Goal: Task Accomplishment & Management: Manage account settings

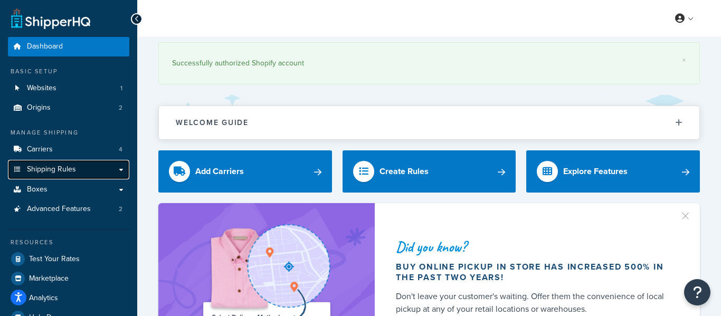
click at [59, 178] on link "Shipping Rules" at bounding box center [68, 170] width 121 height 20
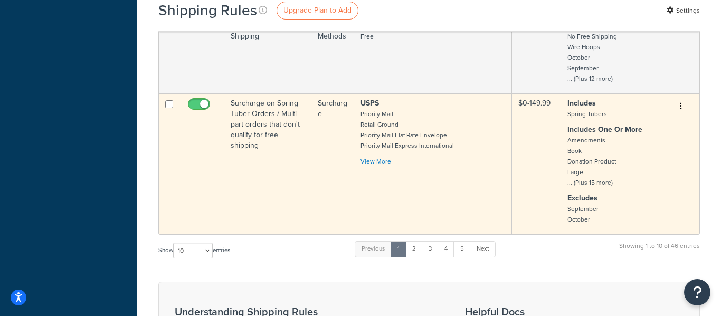
scroll to position [803, 0]
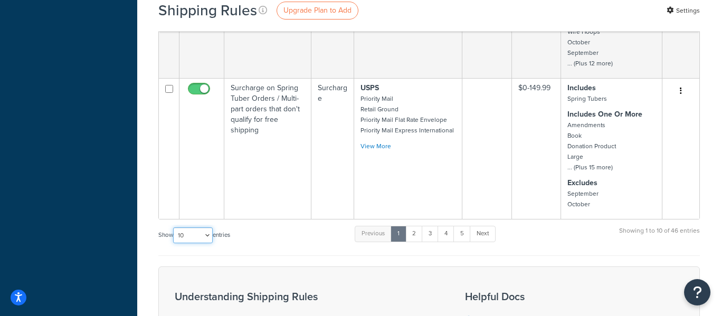
click at [198, 227] on select "10 15 25 50 100 1000" at bounding box center [193, 235] width 40 height 16
select select "50"
click at [174, 227] on select "10 15 25 50 100 1000" at bounding box center [193, 235] width 40 height 16
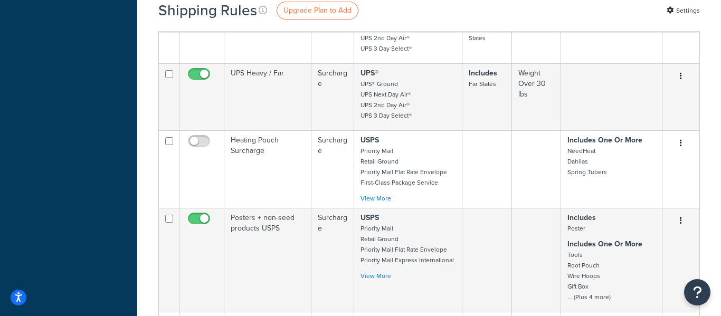
scroll to position [1341, 0]
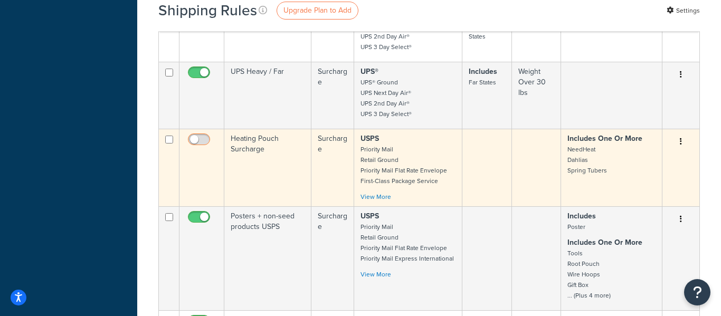
click at [196, 136] on input "checkbox" at bounding box center [200, 142] width 29 height 13
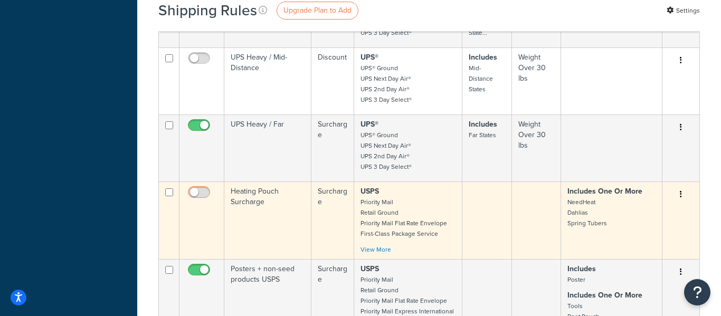
click at [201, 188] on input "checkbox" at bounding box center [200, 194] width 29 height 13
click at [679, 190] on icon "button" at bounding box center [680, 193] width 2 height 7
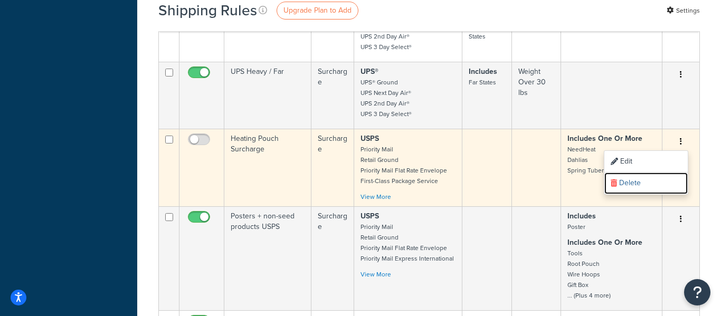
click at [679, 173] on link "Delete" at bounding box center [645, 184] width 83 height 22
click at [195, 136] on input "checkbox" at bounding box center [200, 142] width 29 height 13
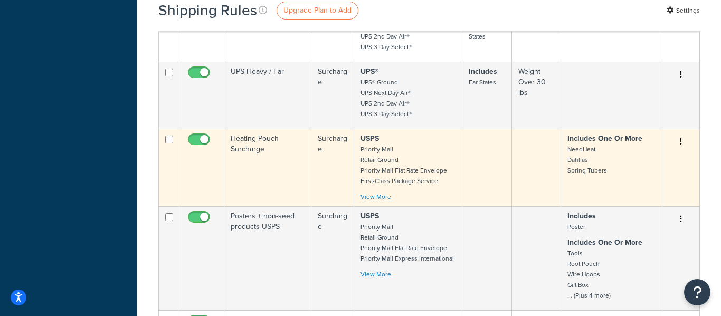
checkbox input "false"
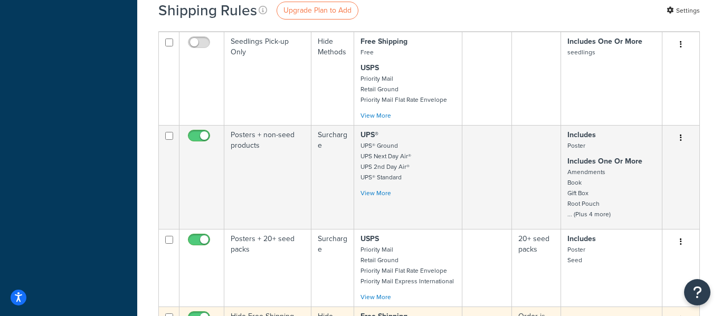
scroll to position [0, 0]
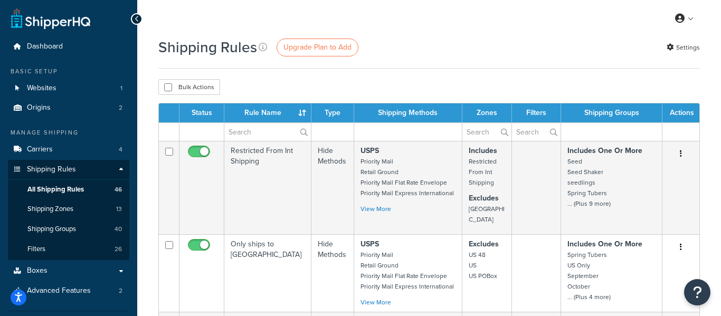
drag, startPoint x: 458, startPoint y: 97, endPoint x: 360, endPoint y: 93, distance: 98.7
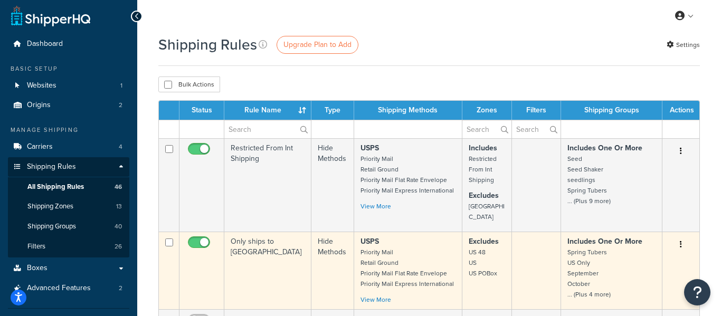
scroll to position [5, 0]
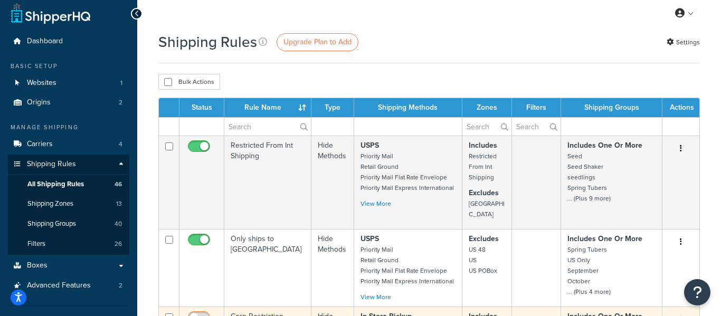
click at [201, 313] on input "checkbox" at bounding box center [200, 319] width 29 height 13
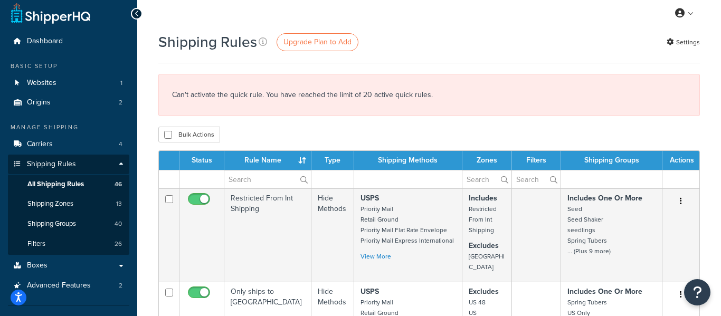
click at [218, 98] on div "Can't activate the quick rule. You have reached the limit of 20 active quick ru…" at bounding box center [428, 95] width 541 height 42
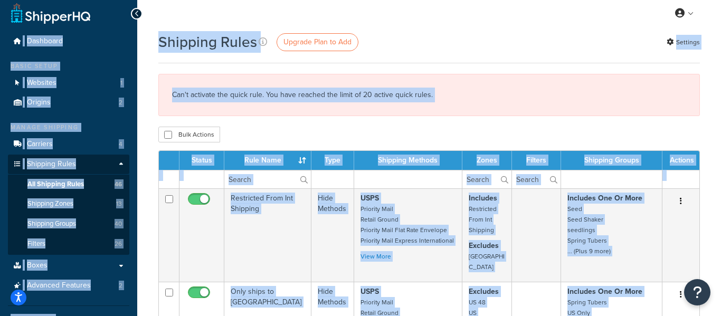
click at [219, 98] on div "Can't activate the quick rule. You have reached the limit of 20 active quick ru…" at bounding box center [428, 95] width 541 height 42
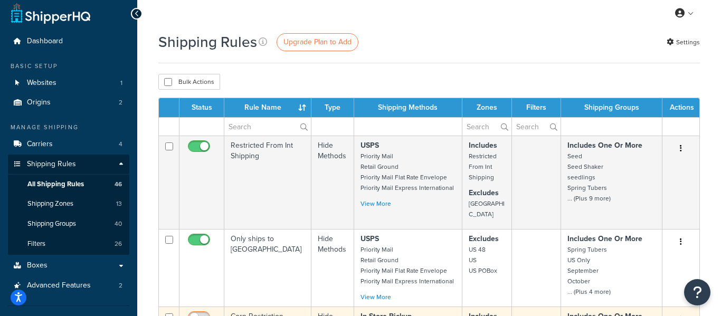
click at [203, 313] on input "checkbox" at bounding box center [200, 319] width 29 height 13
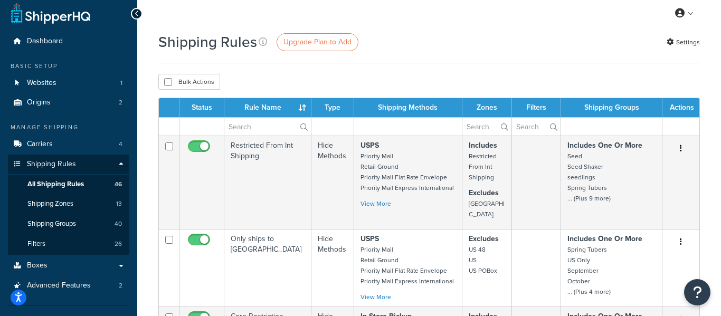
checkbox input "false"
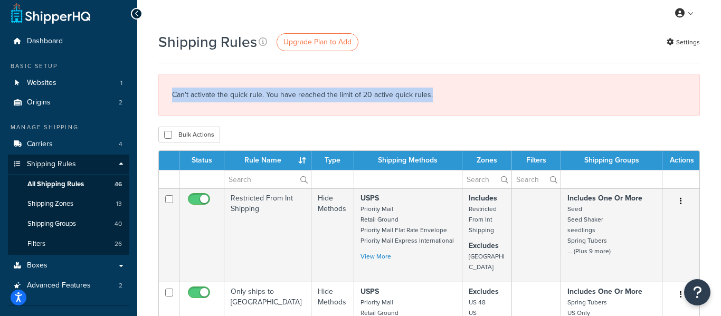
drag, startPoint x: 169, startPoint y: 94, endPoint x: 443, endPoint y: 79, distance: 274.3
click at [438, 80] on div "Can't activate the quick rule. You have reached the limit of 20 active quick ru…" at bounding box center [428, 95] width 541 height 42
copy div "Can't activate the quick rule. You have reached the limit of 20 active quick ru…"
click at [442, 91] on div "Can't activate the quick rule. You have reached the limit of 20 active quick ru…" at bounding box center [428, 95] width 541 height 42
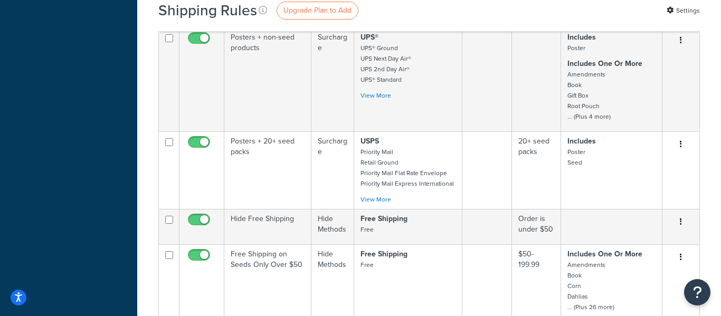
scroll to position [0, 0]
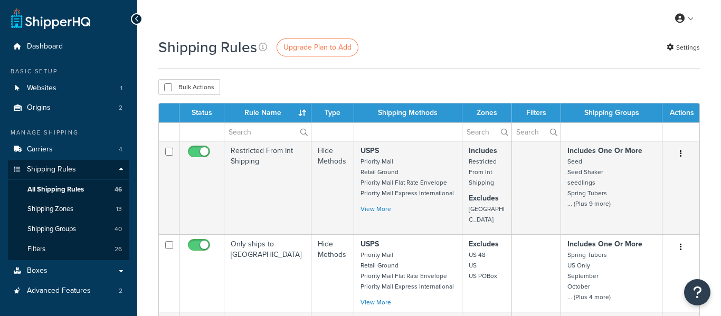
select select "50"
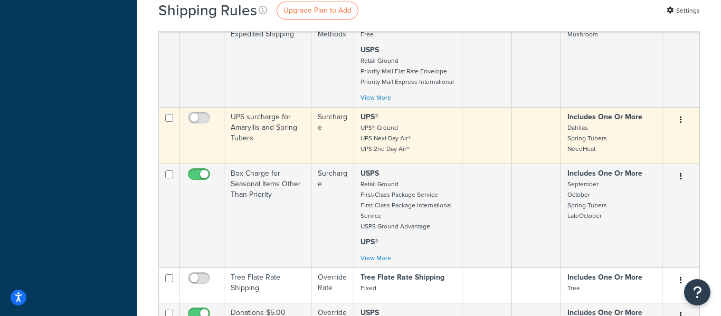
scroll to position [3456, 0]
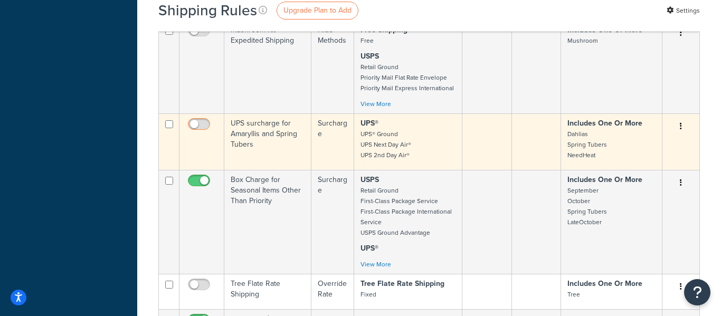
click at [198, 120] on input "checkbox" at bounding box center [200, 126] width 29 height 13
checkbox input "false"
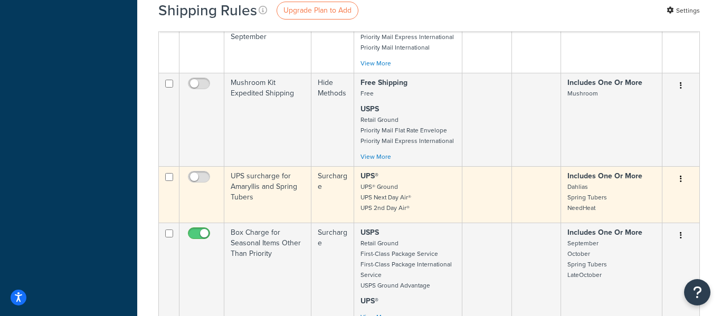
click at [681, 175] on icon "button" at bounding box center [680, 178] width 2 height 7
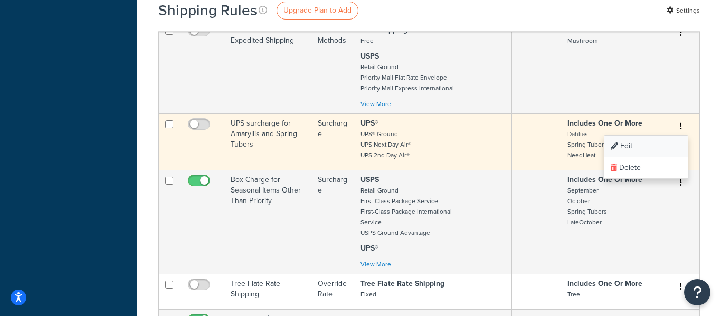
click at [659, 176] on td "Includes One Or More September October Spring Tubers LateOctober" at bounding box center [611, 222] width 101 height 104
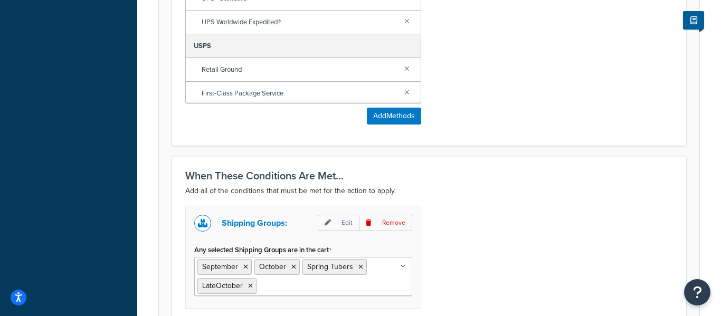
scroll to position [905, 0]
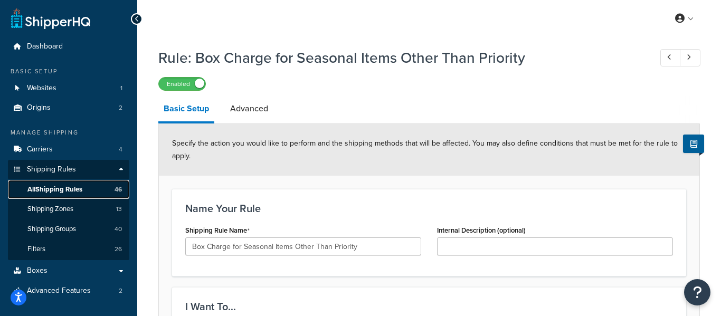
click at [60, 187] on span "All Shipping Rules" at bounding box center [54, 189] width 55 height 9
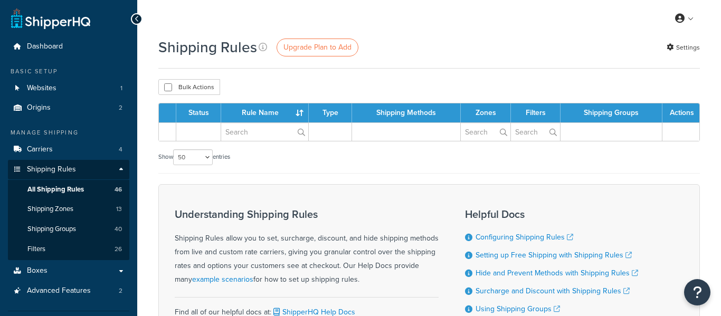
select select "50"
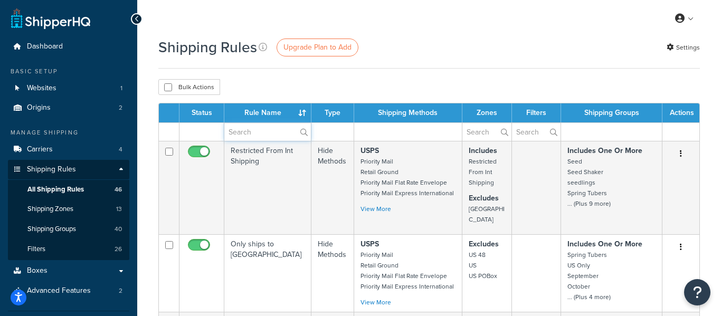
click at [283, 128] on input "text" at bounding box center [267, 132] width 87 height 18
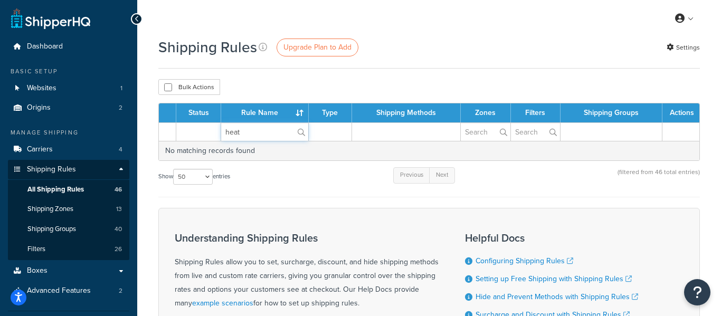
type input "heat"
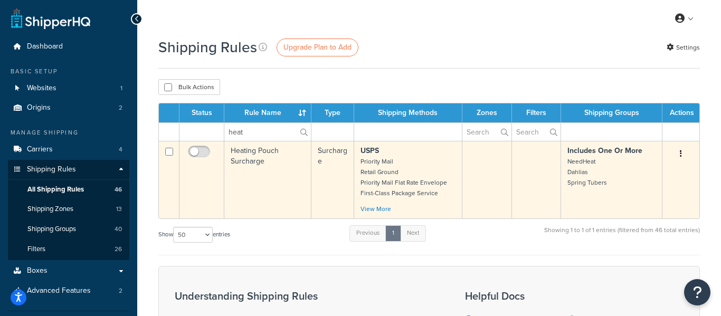
click at [255, 160] on td "Heating Pouch Surcharge" at bounding box center [267, 180] width 87 height 78
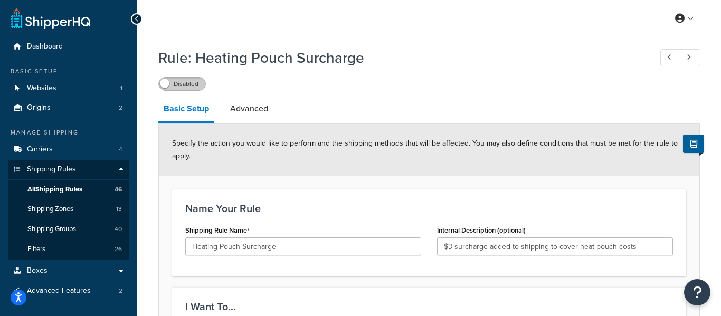
click at [180, 83] on label "Disabled" at bounding box center [182, 84] width 46 height 13
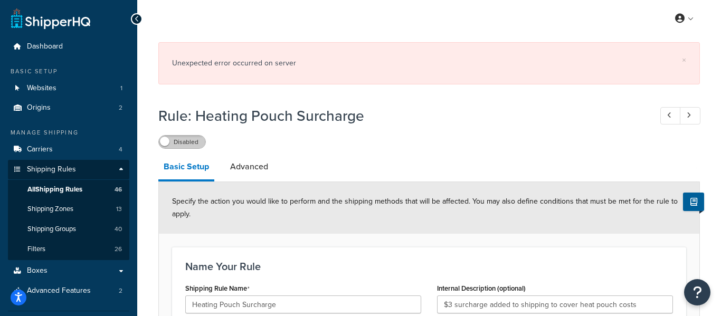
click at [183, 145] on label "Disabled" at bounding box center [182, 142] width 46 height 13
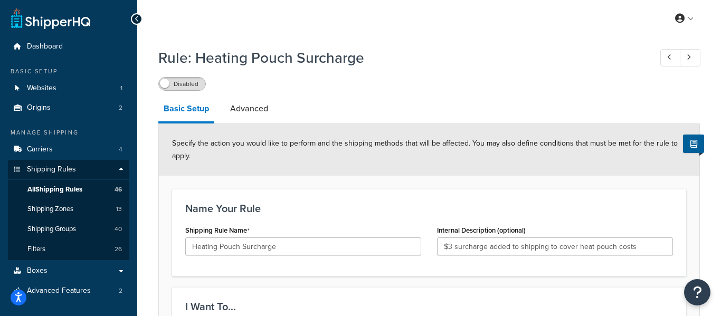
click at [168, 82] on span at bounding box center [164, 83] width 9 height 9
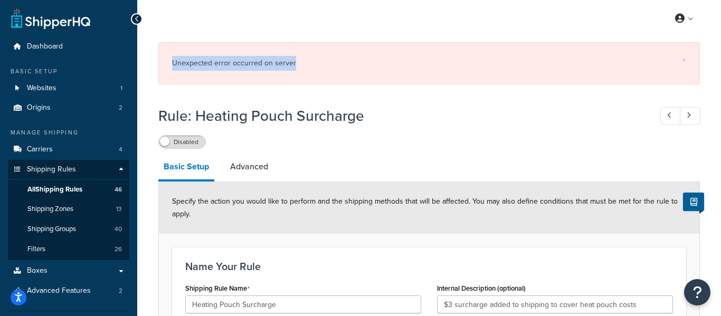
drag, startPoint x: 314, startPoint y: 65, endPoint x: 166, endPoint y: 75, distance: 149.1
click at [166, 75] on div "× Unexpected error occurred on server" at bounding box center [428, 63] width 541 height 42
copy div "Unexpected error occurred on server"
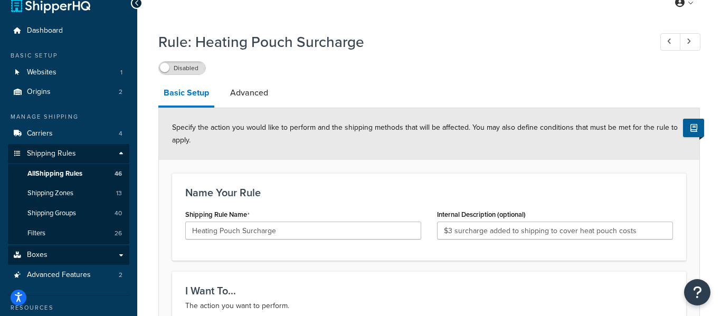
scroll to position [16, 0]
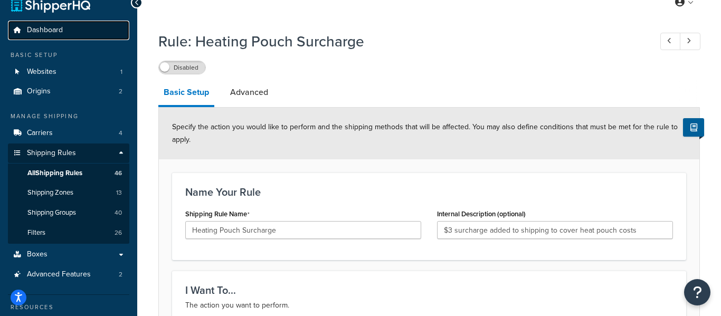
click at [110, 36] on link "Dashboard" at bounding box center [68, 31] width 121 height 20
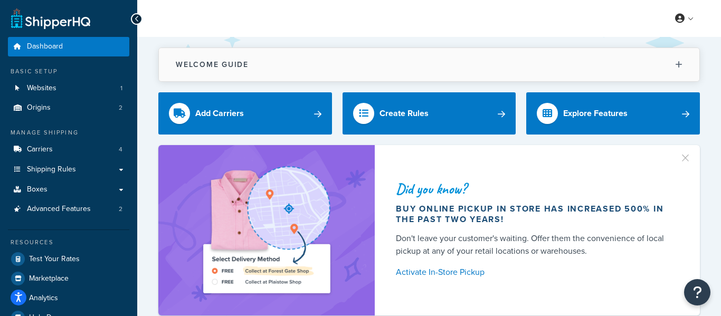
click at [425, 60] on button "Welcome Guide" at bounding box center [429, 64] width 540 height 33
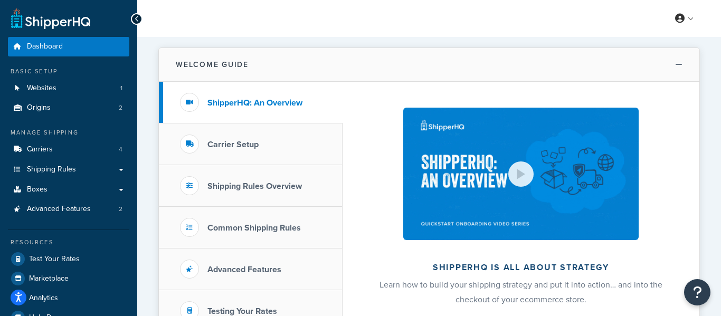
click at [342, 54] on button "Welcome Guide" at bounding box center [429, 65] width 540 height 34
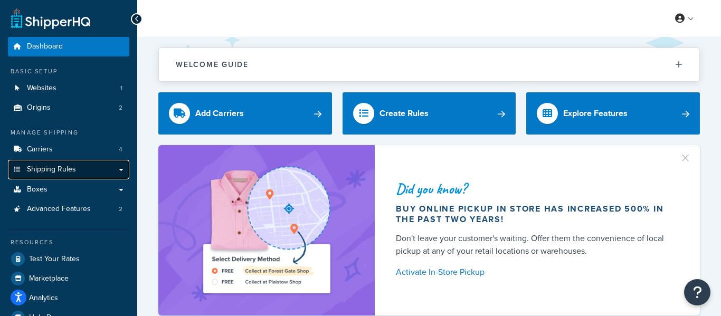
click at [117, 169] on link "Shipping Rules" at bounding box center [68, 170] width 121 height 20
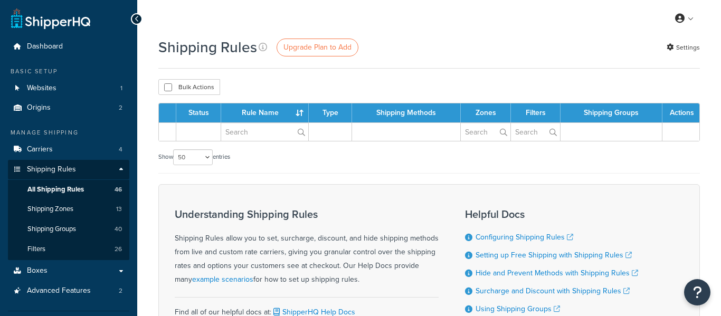
select select "50"
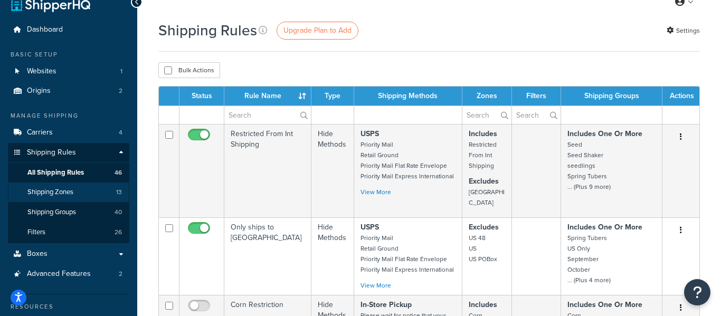
scroll to position [28, 0]
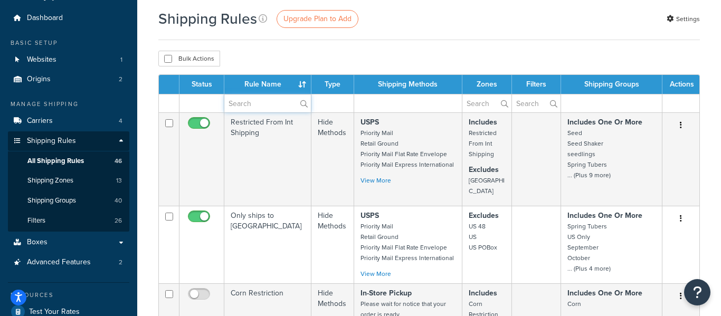
click at [253, 101] on input "text" at bounding box center [267, 103] width 87 height 18
type input "heat"
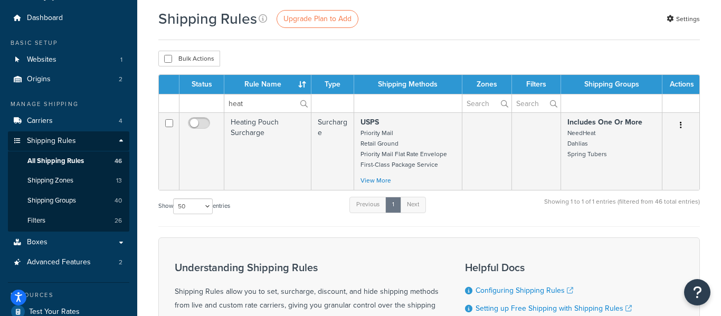
click at [251, 150] on td "Heating Pouch Surcharge" at bounding box center [267, 151] width 87 height 78
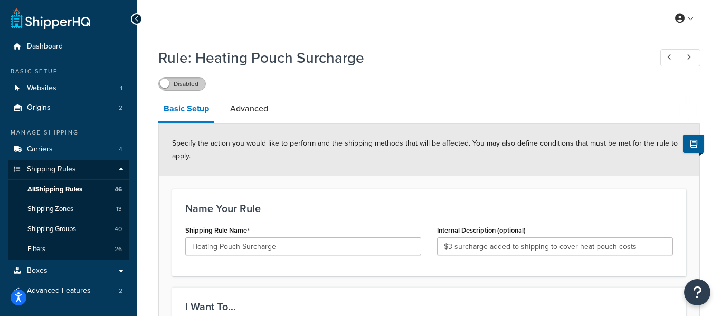
click at [174, 81] on label "Disabled" at bounding box center [182, 84] width 46 height 13
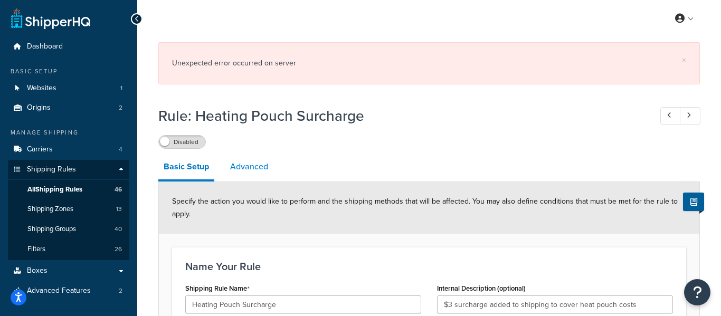
drag, startPoint x: 248, startPoint y: 136, endPoint x: 236, endPoint y: 156, distance: 22.7
click at [246, 137] on div "Disabled" at bounding box center [428, 141] width 541 height 15
click at [240, 168] on link "Advanced" at bounding box center [249, 166] width 49 height 25
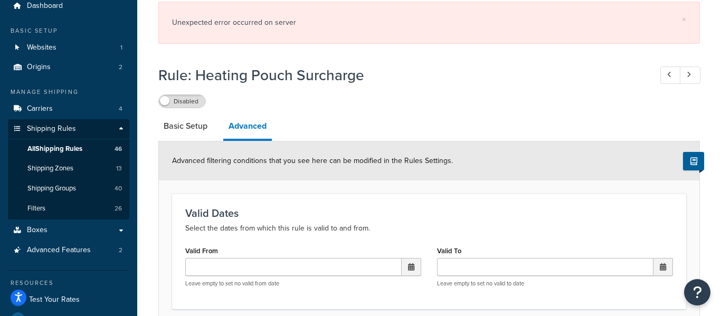
scroll to position [47, 0]
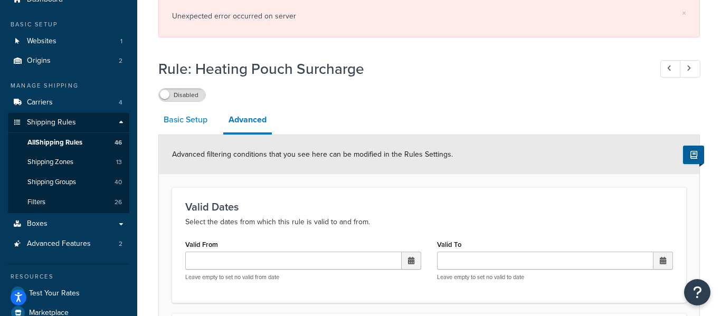
click at [193, 123] on link "Basic Setup" at bounding box center [185, 119] width 54 height 25
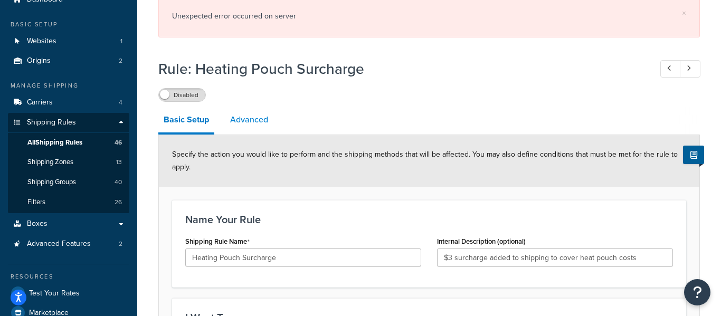
click at [261, 122] on link "Advanced" at bounding box center [249, 119] width 49 height 25
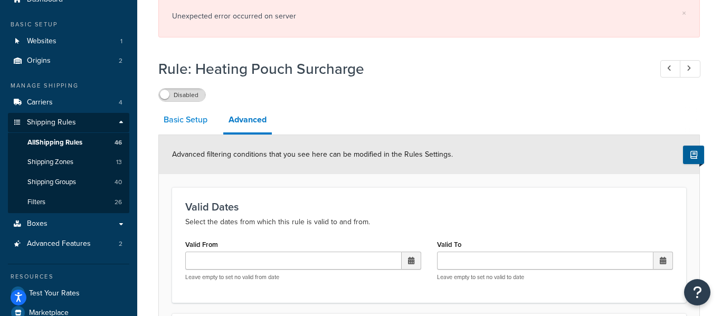
click at [203, 114] on link "Basic Setup" at bounding box center [185, 119] width 54 height 25
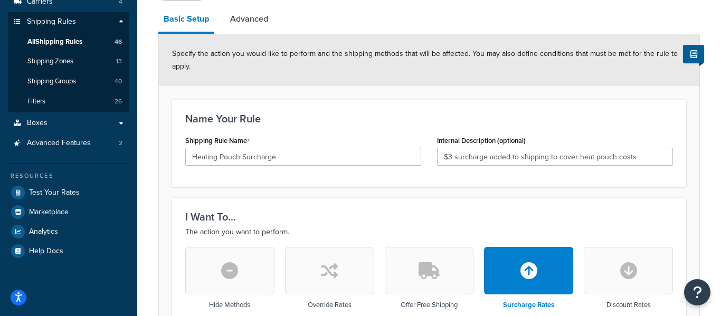
scroll to position [155, 0]
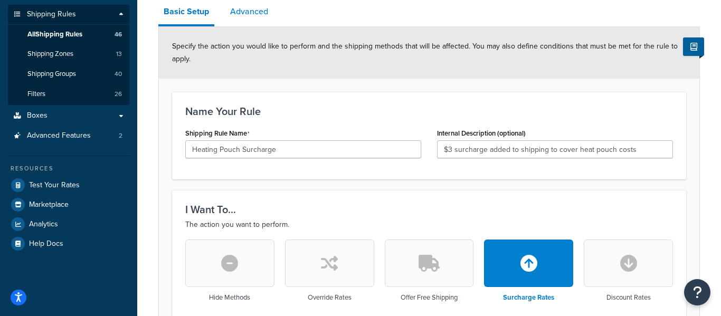
click at [263, 13] on link "Advanced" at bounding box center [249, 11] width 49 height 25
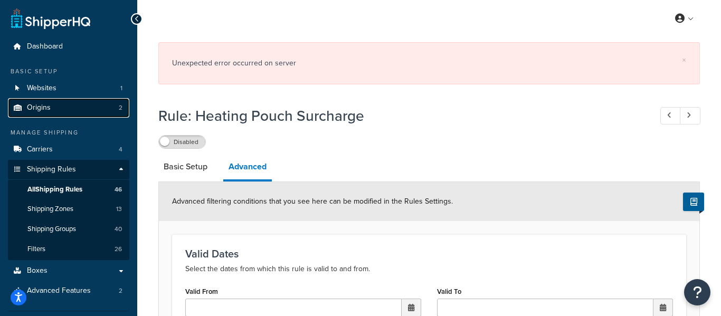
click at [66, 99] on link "Origins 2" at bounding box center [68, 108] width 121 height 20
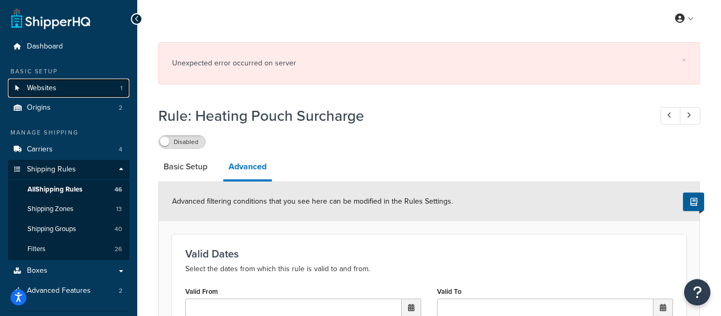
click at [64, 85] on link "Websites 1" at bounding box center [68, 89] width 121 height 20
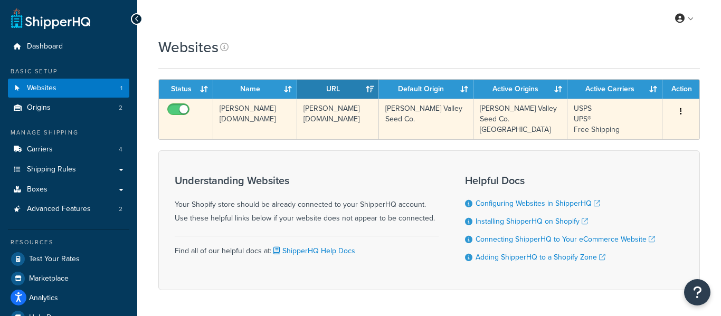
click at [687, 114] on div "Edit" at bounding box center [680, 111] width 24 height 17
click at [679, 109] on icon "button" at bounding box center [680, 111] width 2 height 7
click at [657, 127] on link "Edit" at bounding box center [637, 133] width 83 height 22
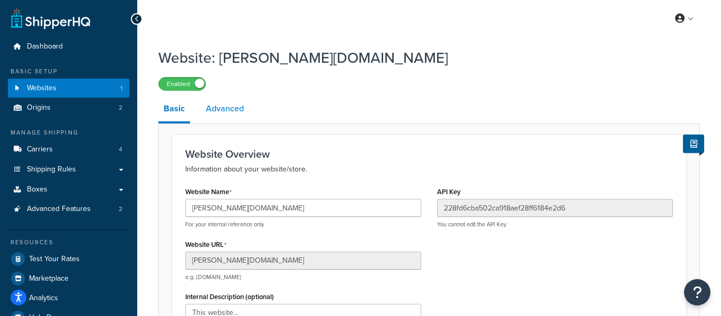
click at [241, 103] on link "Advanced" at bounding box center [224, 108] width 49 height 25
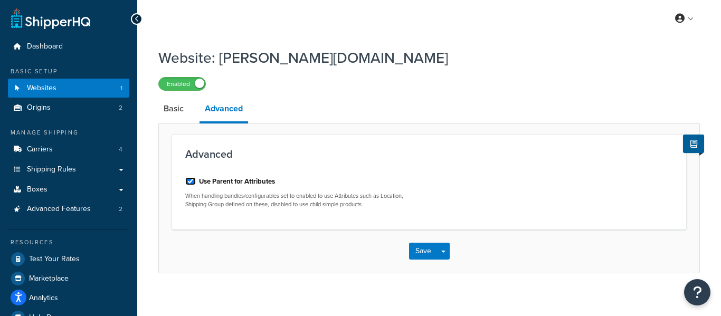
click at [190, 180] on input "Use Parent for Attributes" at bounding box center [190, 181] width 11 height 8
checkbox input "false"
click at [425, 255] on button "Save" at bounding box center [423, 251] width 28 height 17
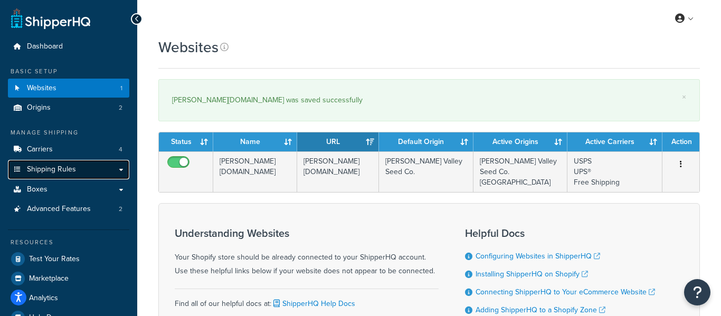
click at [64, 176] on link "Shipping Rules" at bounding box center [68, 170] width 121 height 20
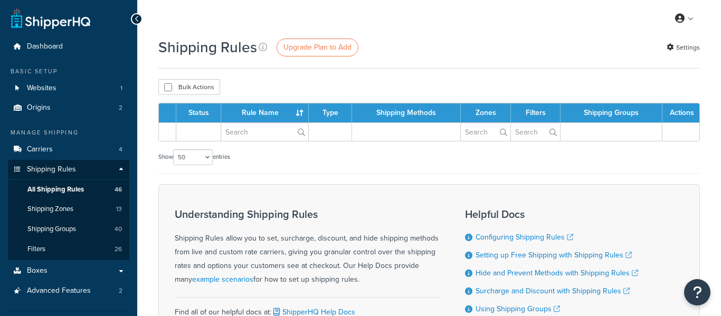
select select "50"
click at [251, 129] on input "text" at bounding box center [264, 132] width 87 height 18
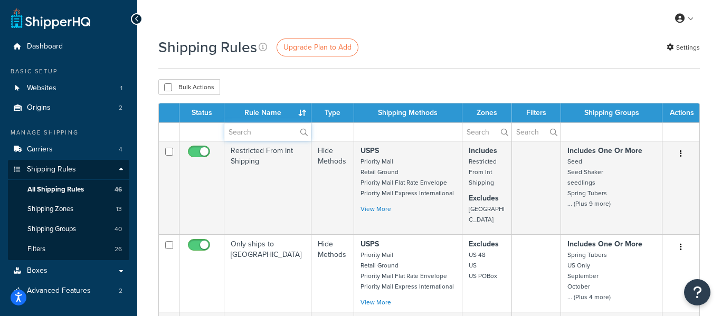
type input "heat"
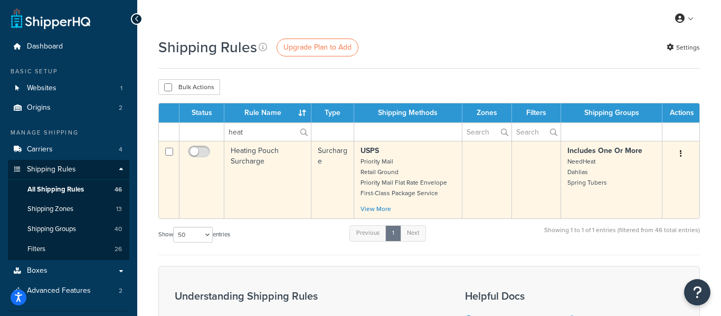
click at [250, 159] on td "Heating Pouch Surcharge" at bounding box center [267, 180] width 87 height 78
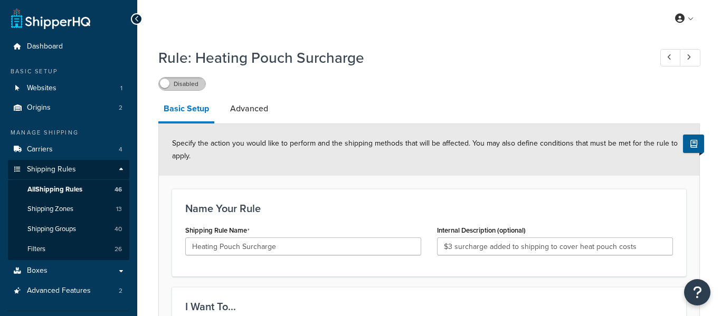
click at [195, 85] on label "Disabled" at bounding box center [182, 84] width 46 height 13
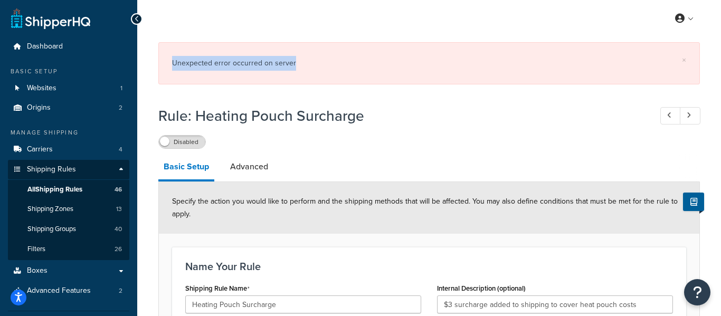
drag, startPoint x: 303, startPoint y: 61, endPoint x: 166, endPoint y: 74, distance: 137.7
click at [166, 74] on div "× Unexpected error occurred on server" at bounding box center [428, 63] width 541 height 42
copy div "Unexpected error occurred on server"
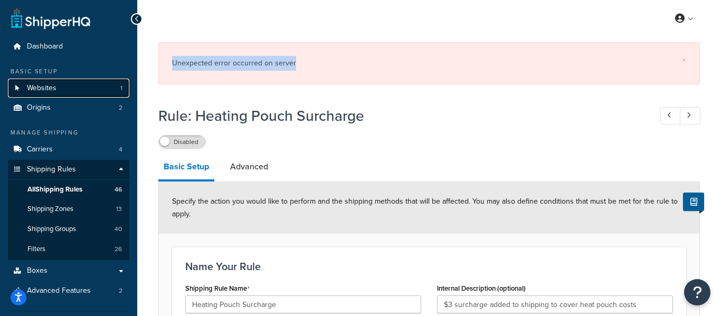
click at [87, 85] on link "Websites 1" at bounding box center [68, 89] width 121 height 20
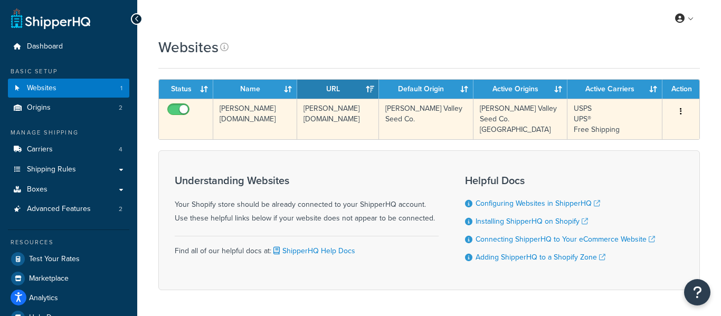
click at [673, 111] on button "button" at bounding box center [680, 111] width 15 height 17
click at [648, 132] on link "Edit" at bounding box center [637, 133] width 83 height 22
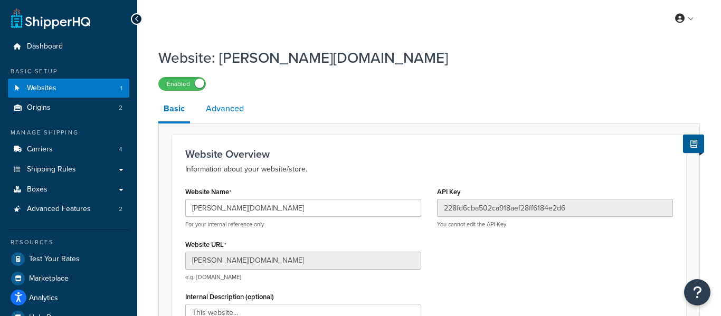
click at [234, 118] on link "Advanced" at bounding box center [224, 108] width 49 height 25
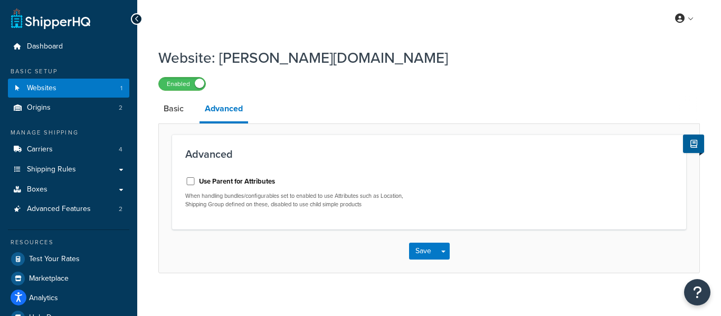
click at [201, 185] on label "Use Parent for Attributes" at bounding box center [237, 181] width 76 height 9
click at [196, 185] on input "Use Parent for Attributes" at bounding box center [190, 181] width 11 height 8
checkbox input "true"
click at [423, 252] on button "Save" at bounding box center [423, 251] width 28 height 17
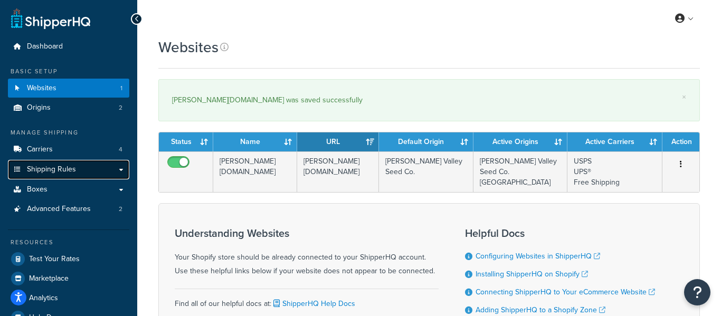
click at [42, 167] on span "Shipping Rules" at bounding box center [51, 169] width 49 height 9
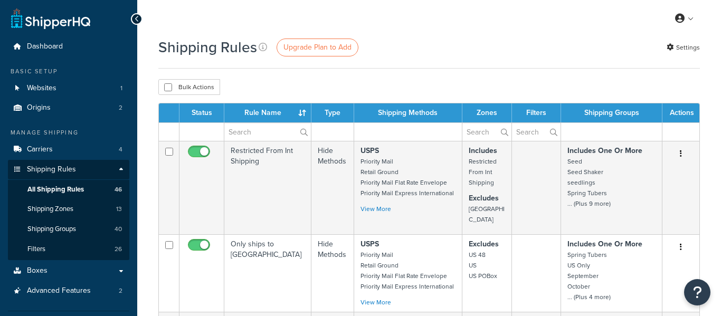
select select "50"
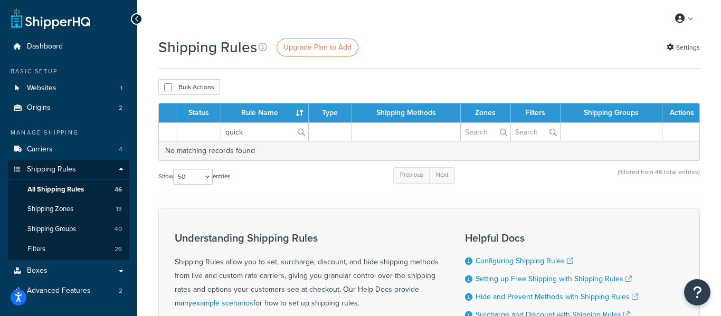
type input "quick"
click at [340, 137] on td at bounding box center [330, 131] width 43 height 18
click at [281, 127] on input "quick" at bounding box center [264, 132] width 87 height 18
click at [344, 75] on div "Shipping Rules Upgrade Plan to Add Settings Bulk Actions Duplicate Delete Conta…" at bounding box center [428, 235] width 583 height 397
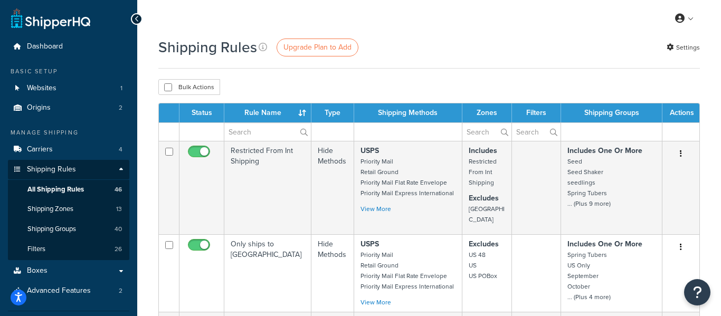
drag, startPoint x: 333, startPoint y: 126, endPoint x: 340, endPoint y: 125, distance: 6.5
click at [339, 126] on td at bounding box center [332, 131] width 43 height 18
click at [336, 114] on th "Type" at bounding box center [332, 112] width 43 height 19
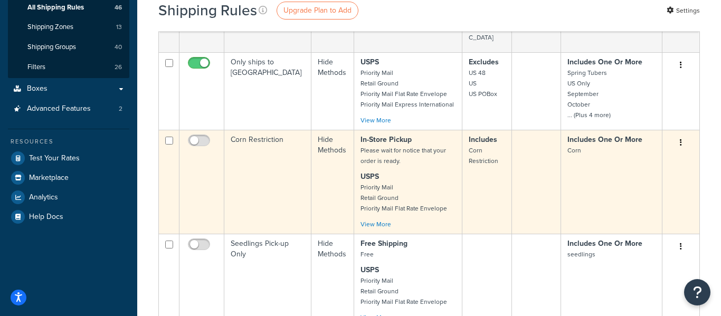
scroll to position [190, 0]
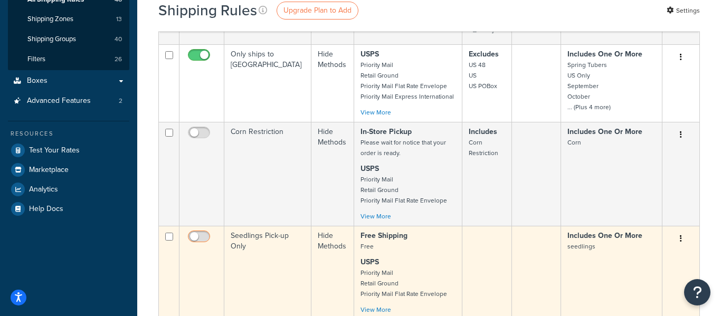
click at [194, 233] on input "checkbox" at bounding box center [200, 239] width 29 height 13
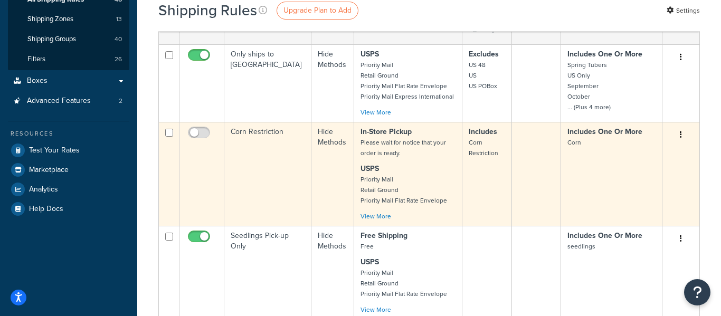
checkbox input "false"
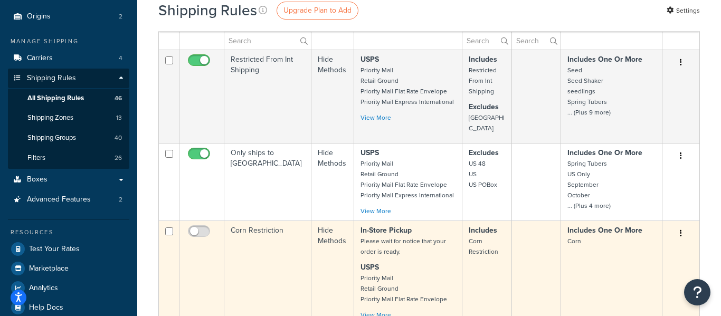
scroll to position [0, 0]
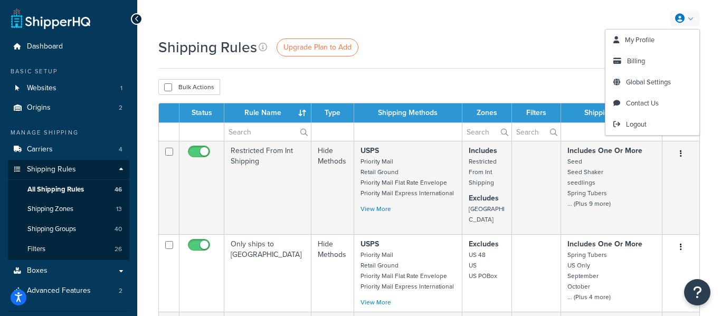
click at [691, 19] on link at bounding box center [684, 19] width 30 height 16
click at [666, 40] on link "My Profile" at bounding box center [652, 40] width 94 height 21
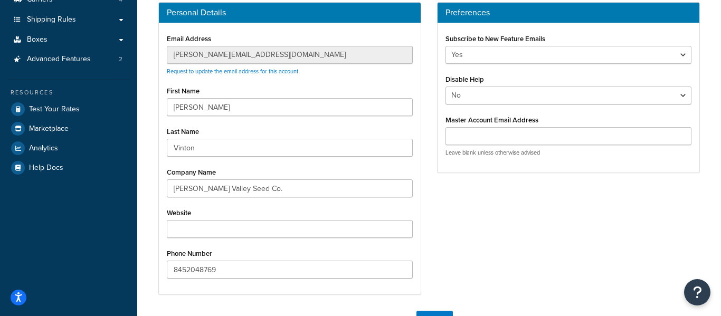
scroll to position [149, 0]
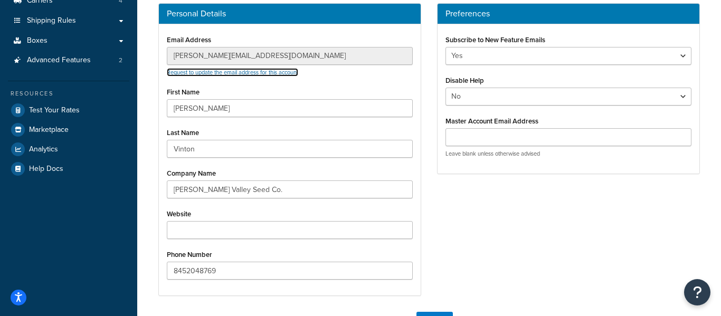
click at [256, 71] on link "Request to update the email address for this account" at bounding box center [232, 72] width 131 height 8
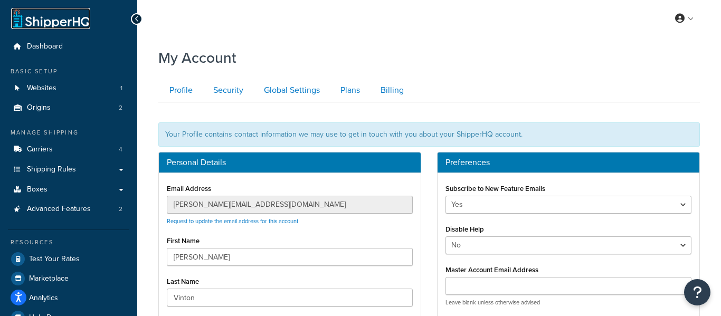
click at [75, 23] on link at bounding box center [50, 18] width 79 height 21
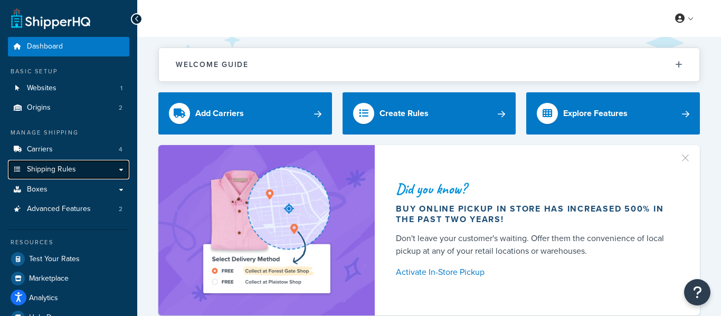
click at [63, 177] on link "Shipping Rules" at bounding box center [68, 170] width 121 height 20
